Goal: Navigation & Orientation: Find specific page/section

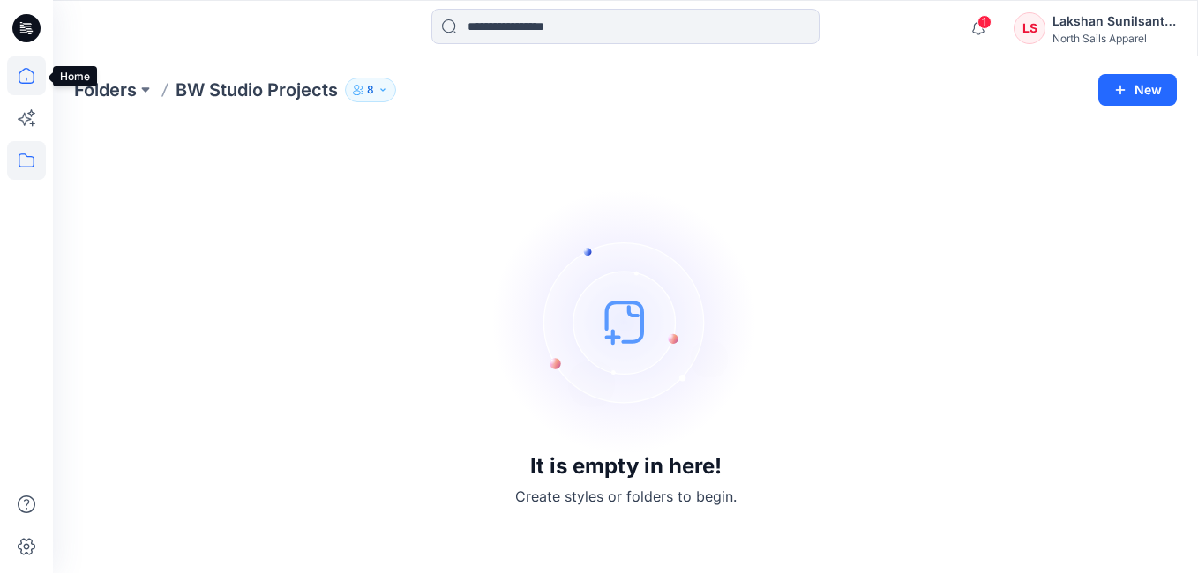
click at [27, 79] on icon at bounding box center [26, 75] width 39 height 39
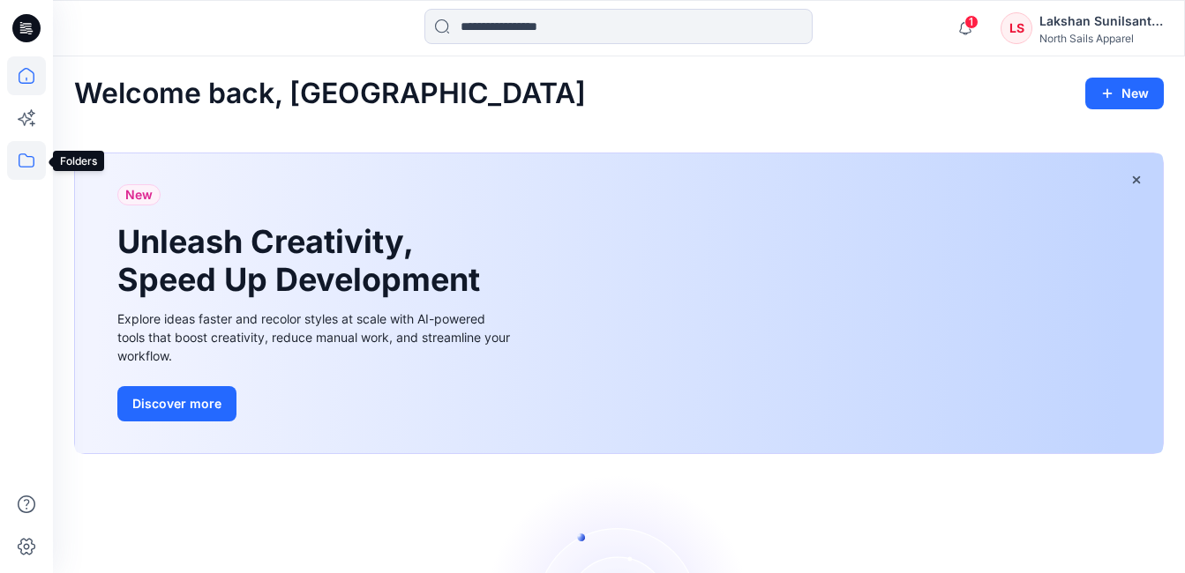
click at [28, 153] on icon at bounding box center [26, 160] width 39 height 39
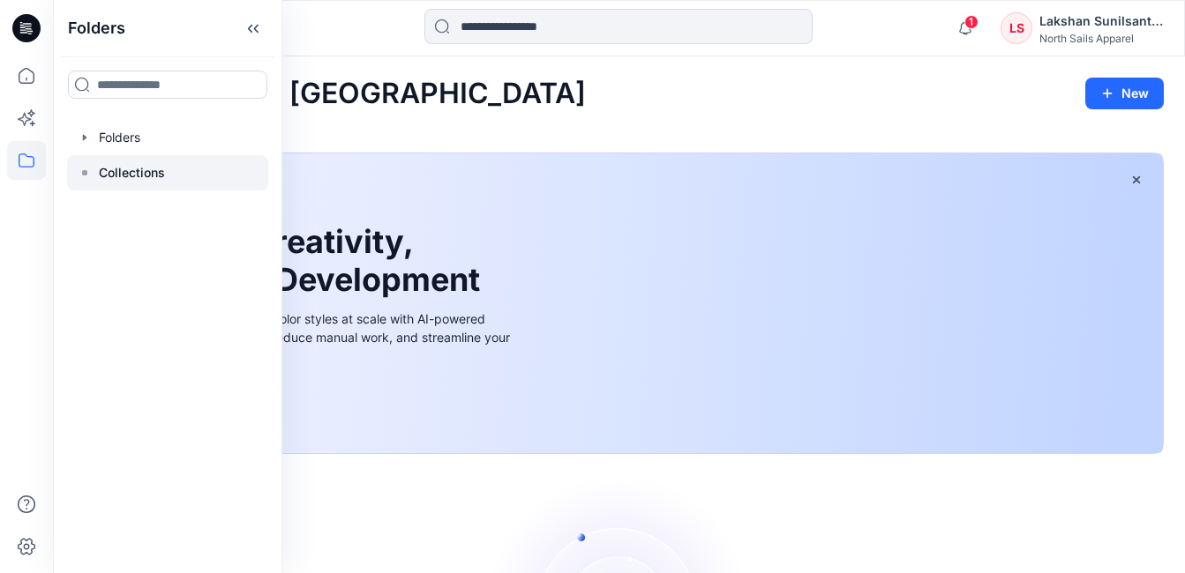
click at [105, 177] on p "Collections" at bounding box center [132, 172] width 66 height 21
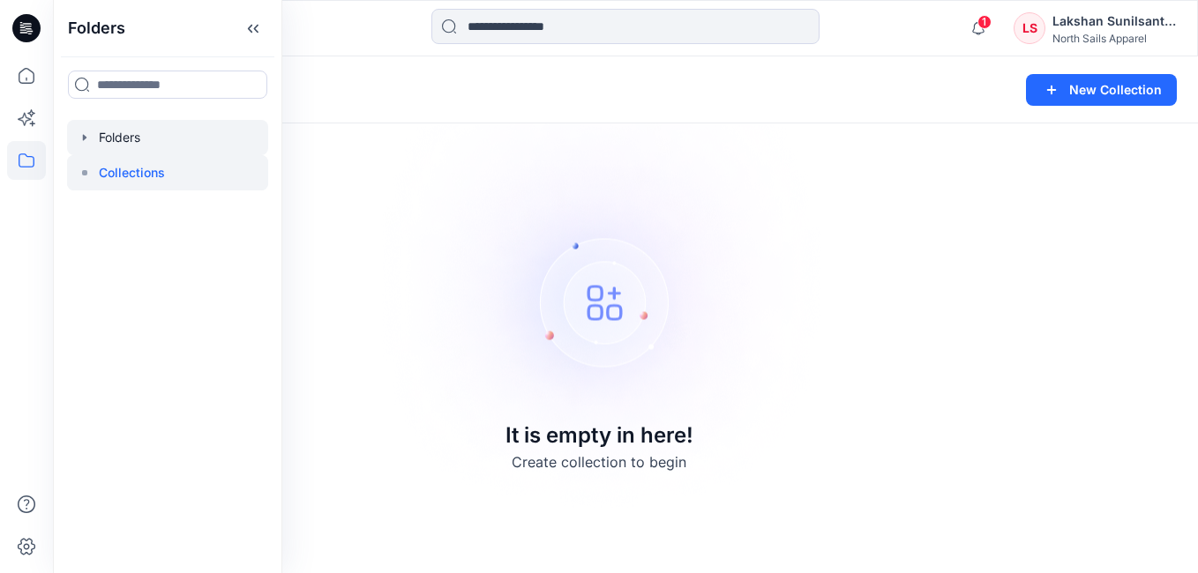
click at [117, 149] on div at bounding box center [167, 137] width 201 height 35
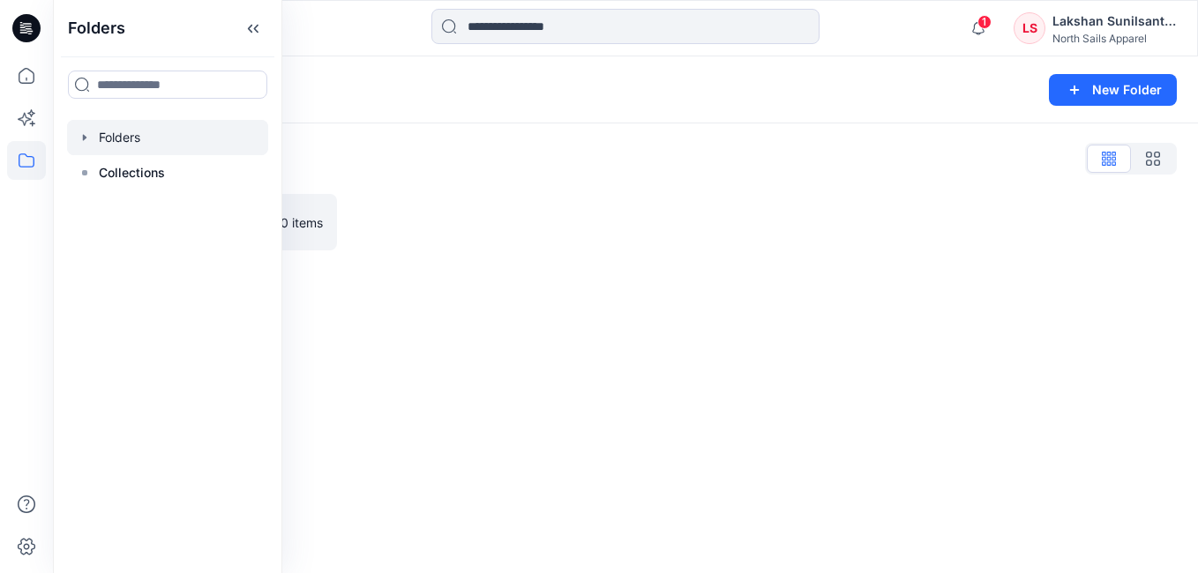
click at [551, 89] on div "Folders" at bounding box center [556, 90] width 965 height 25
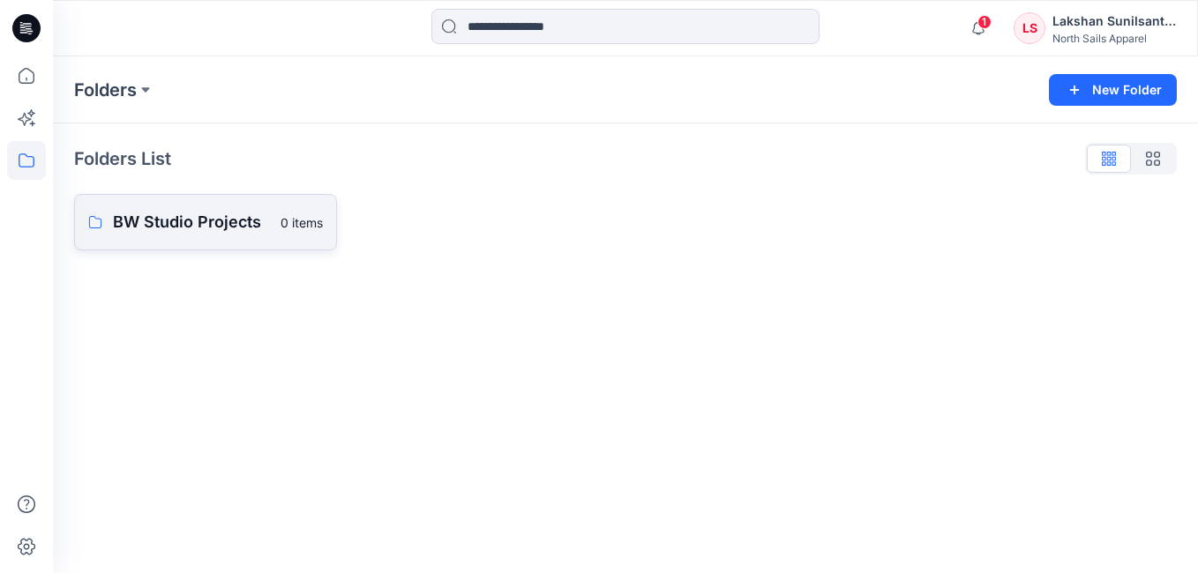
click at [200, 219] on p "BW Studio Projects" at bounding box center [191, 222] width 157 height 25
